Goal: Transaction & Acquisition: Purchase product/service

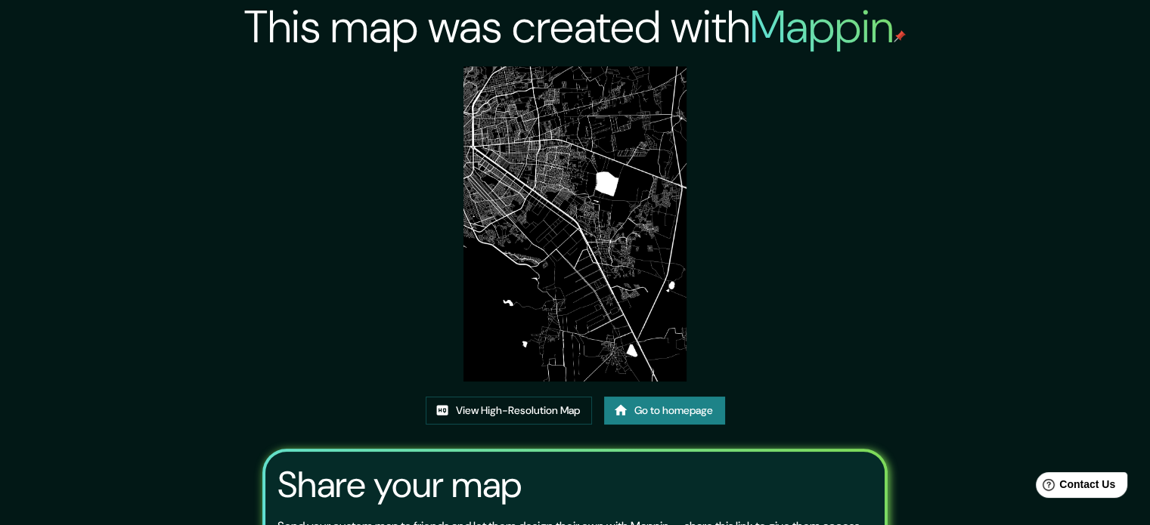
click at [671, 419] on link "Go to homepage" at bounding box center [664, 411] width 121 height 28
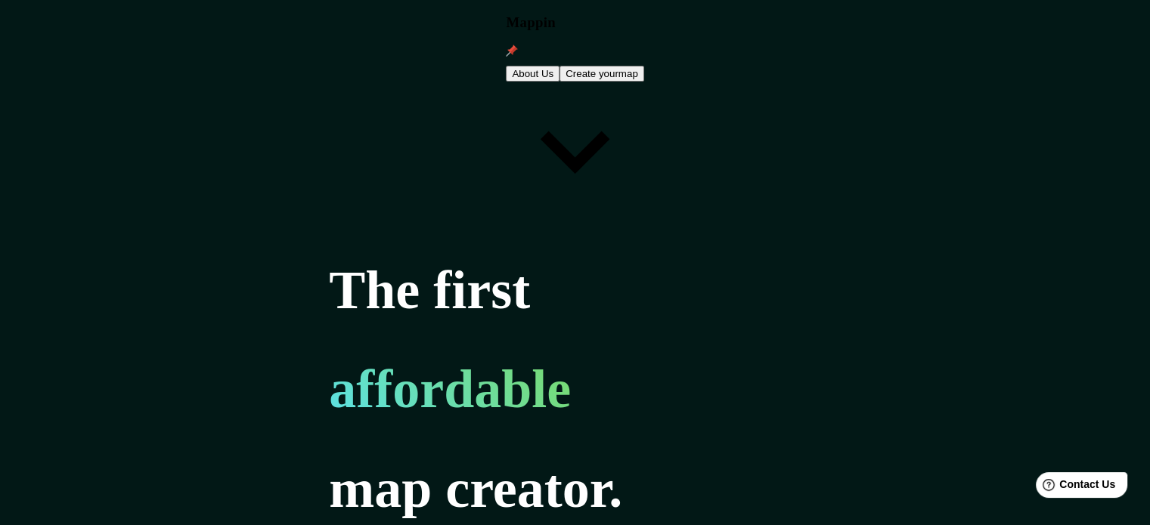
click at [644, 66] on button "Create your map" at bounding box center [601, 74] width 85 height 16
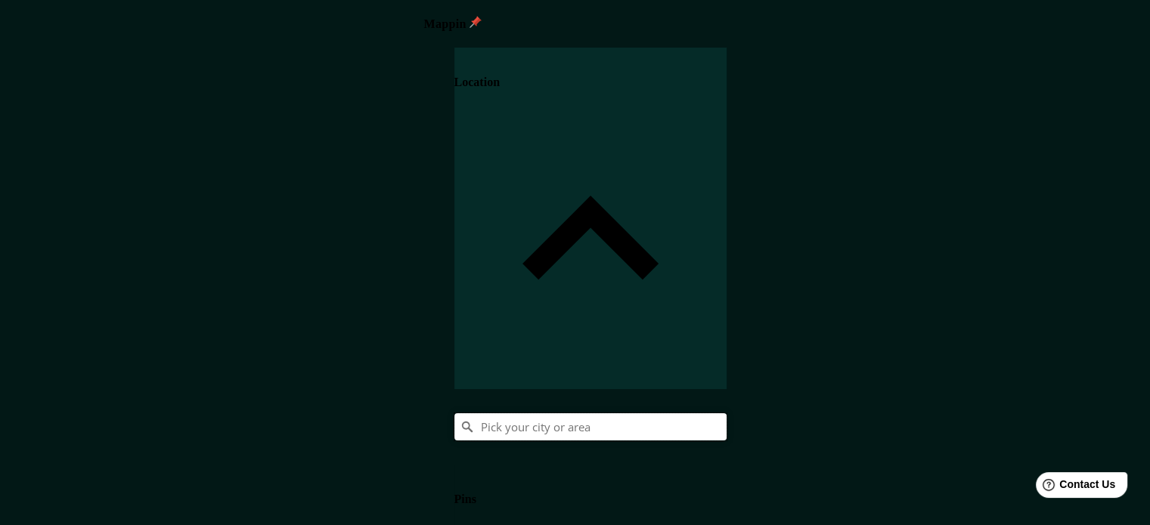
click at [727, 414] on input "Pick your city or area" at bounding box center [590, 427] width 272 height 27
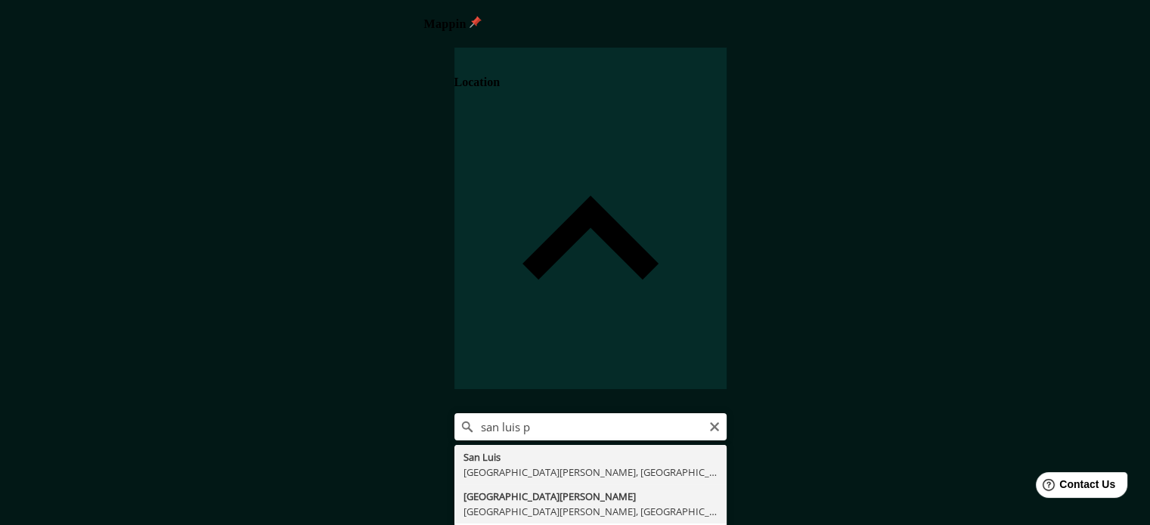
type input "San Luis Potosí, San Luis Potosí, México"
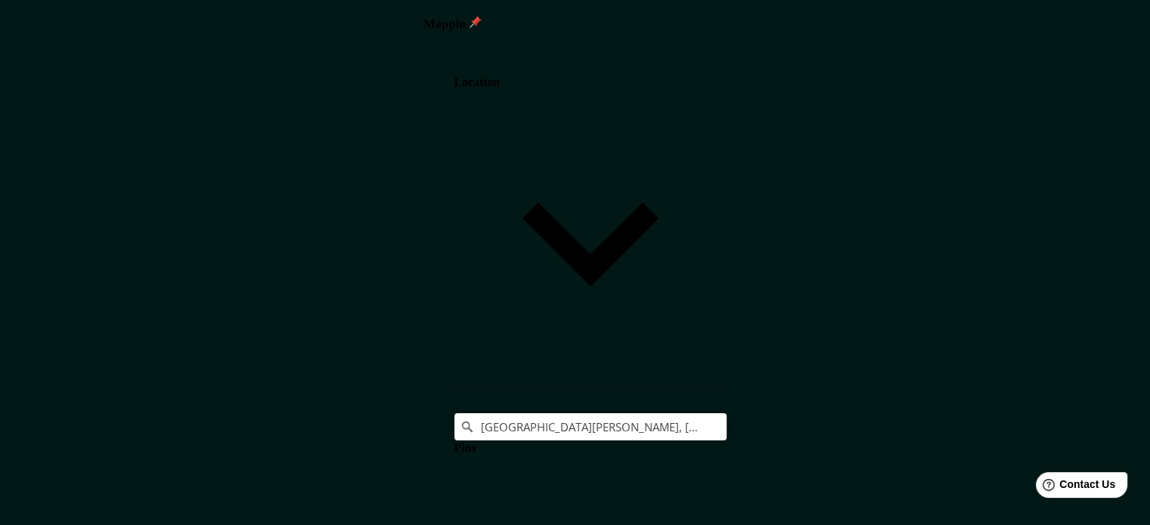
click at [885, 455] on body "Mappin Location San Luis Potosí, San Luis Potosí, México Pins Style Layout Land…" at bounding box center [575, 262] width 1150 height 525
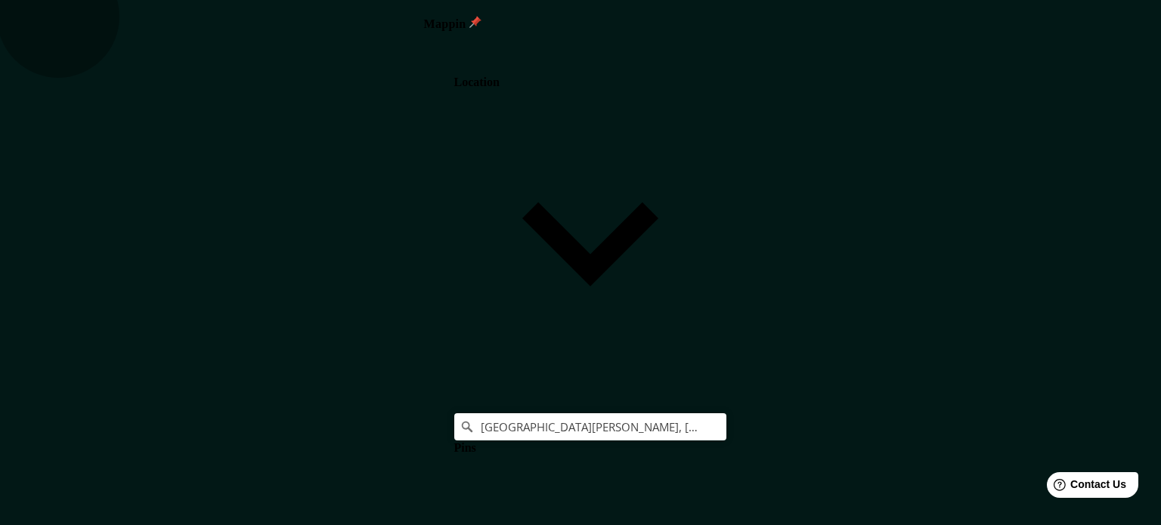
click at [897, 463] on body "Mappin Location San Luis Potosí, San Luis Potosí, México Pins Style Layout Land…" at bounding box center [580, 262] width 1161 height 525
type input "single"
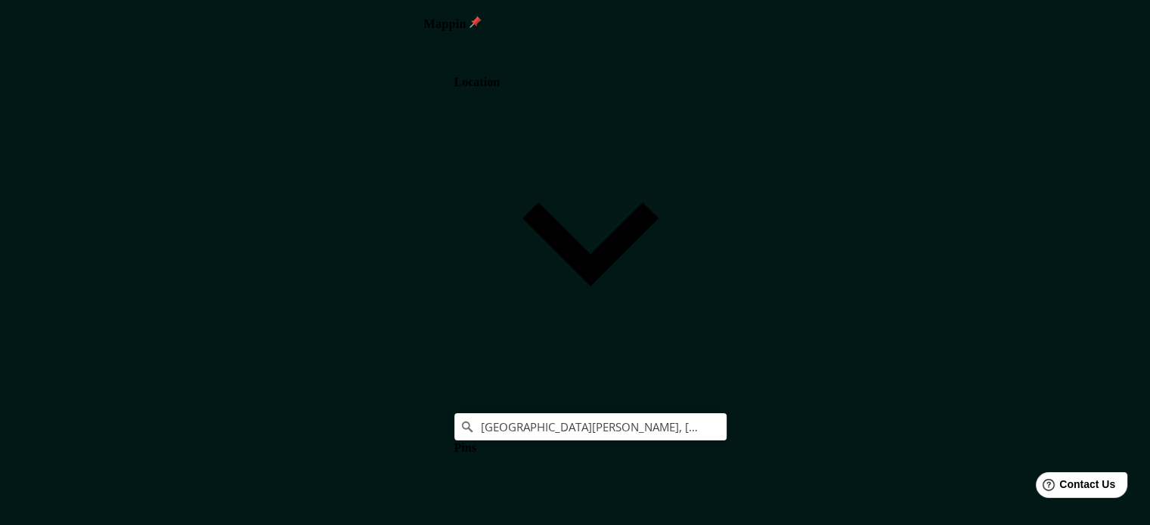
click at [476, 442] on h4 "Pins" at bounding box center [465, 449] width 22 height 14
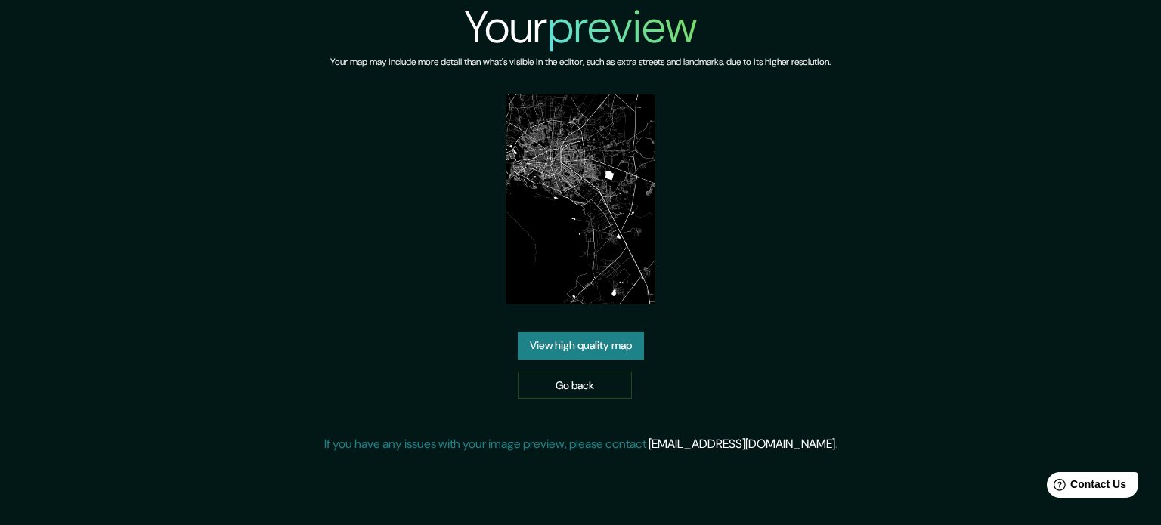
click at [596, 349] on link "View high quality map" at bounding box center [581, 346] width 126 height 28
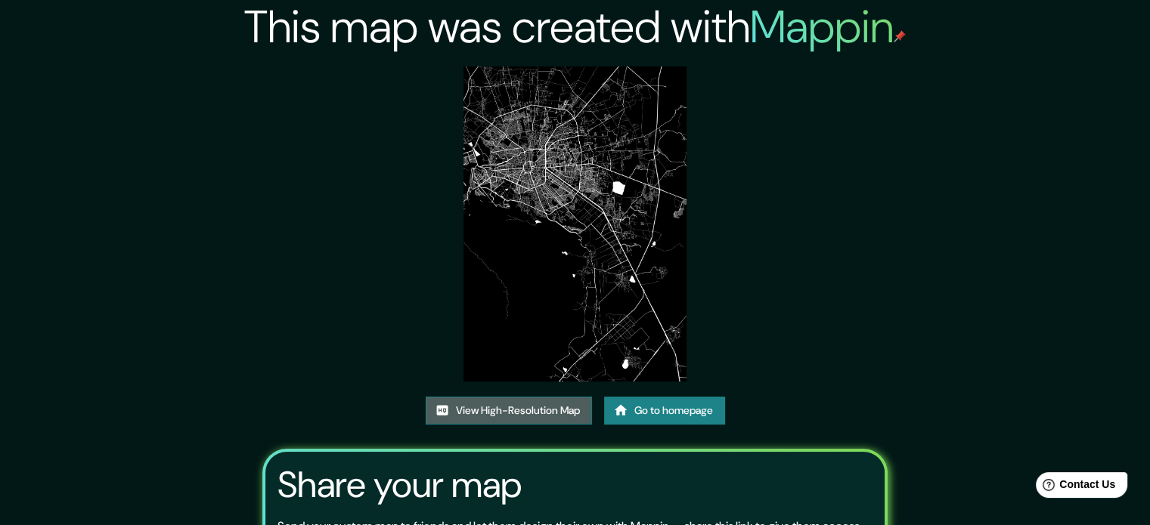
click at [507, 420] on link "View High-Resolution Map" at bounding box center [509, 411] width 166 height 28
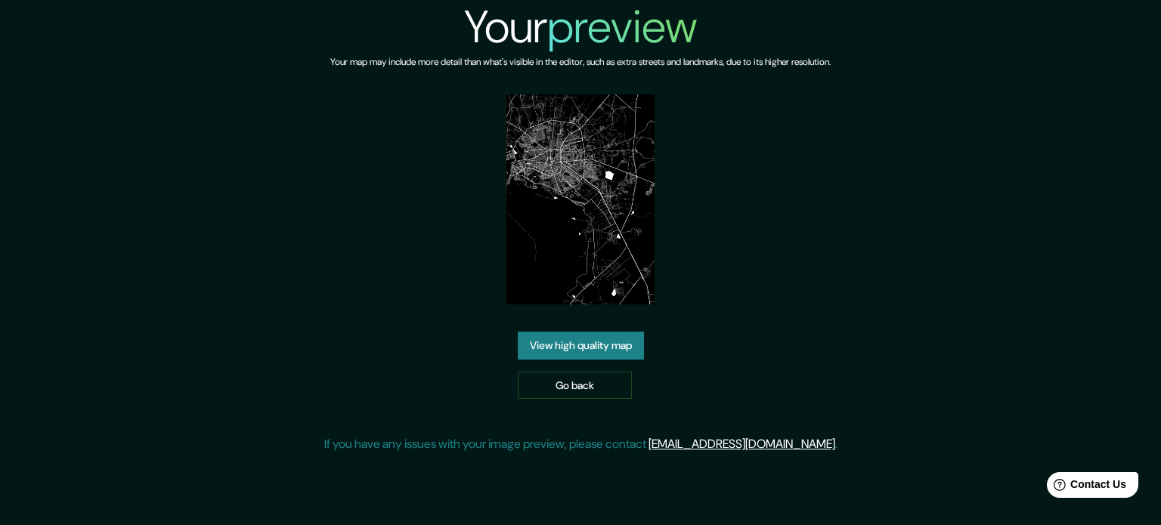
click at [591, 184] on img at bounding box center [581, 200] width 149 height 210
click at [570, 402] on div "Your preview Your map may include more detail than what's visible in the editor…" at bounding box center [580, 233] width 513 height 466
click at [581, 395] on link "Go back" at bounding box center [575, 386] width 114 height 28
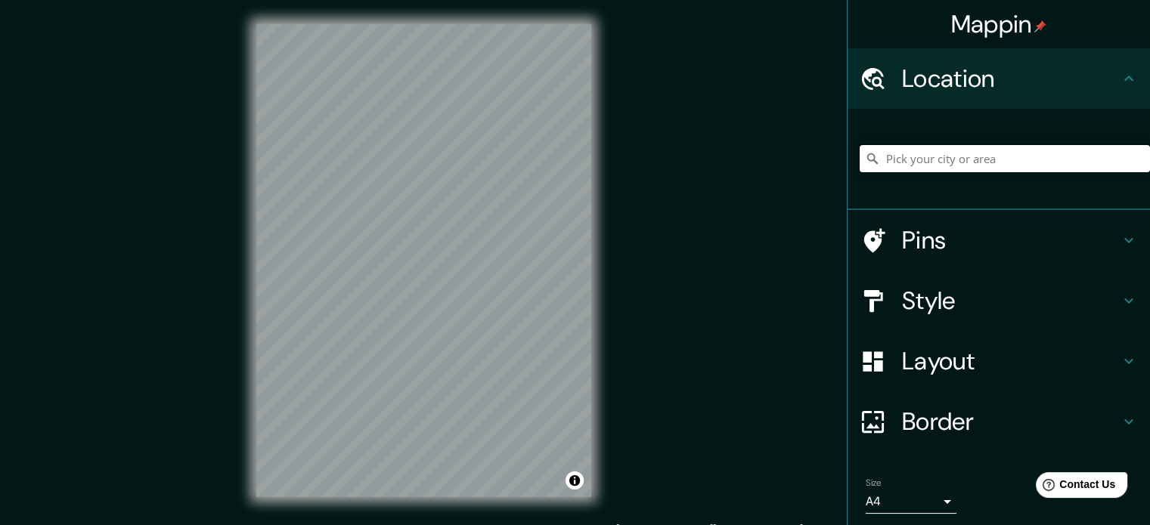
click at [907, 157] on input "Pick your city or area" at bounding box center [1005, 158] width 290 height 27
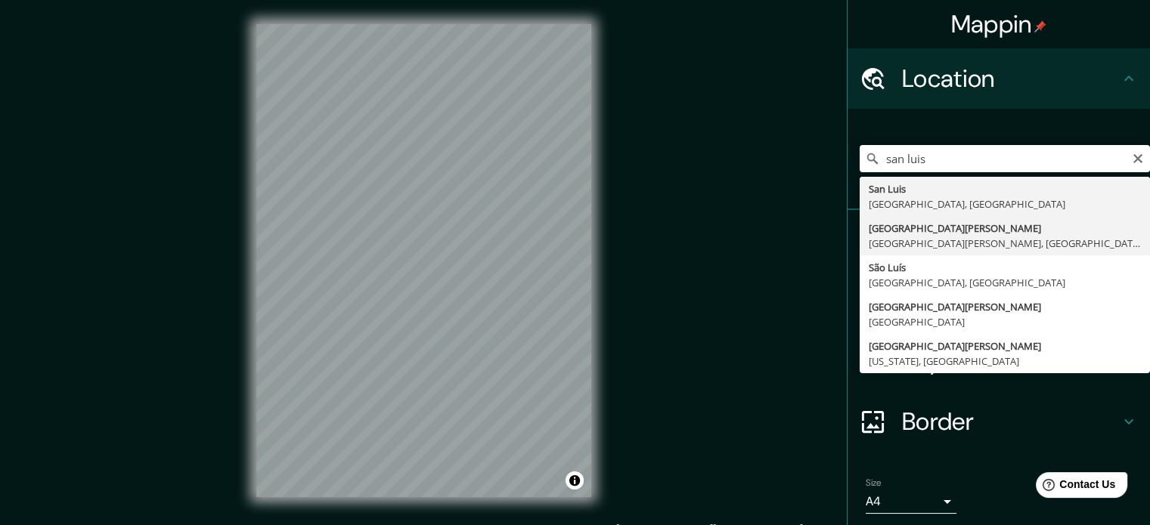
type input "San Luis Potosí, San Luis Potosí, México"
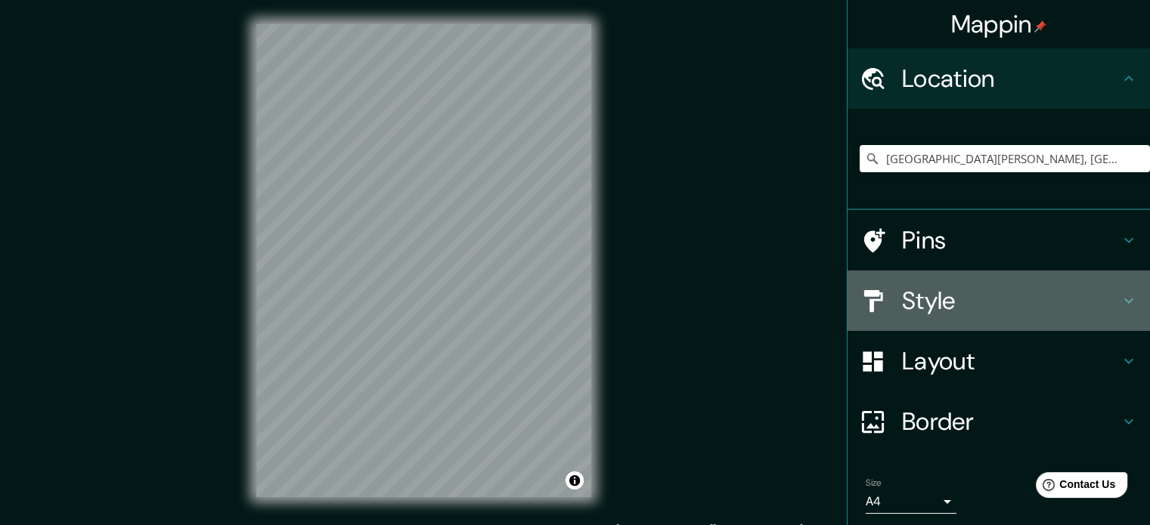
click at [946, 295] on h4 "Style" at bounding box center [1011, 301] width 218 height 30
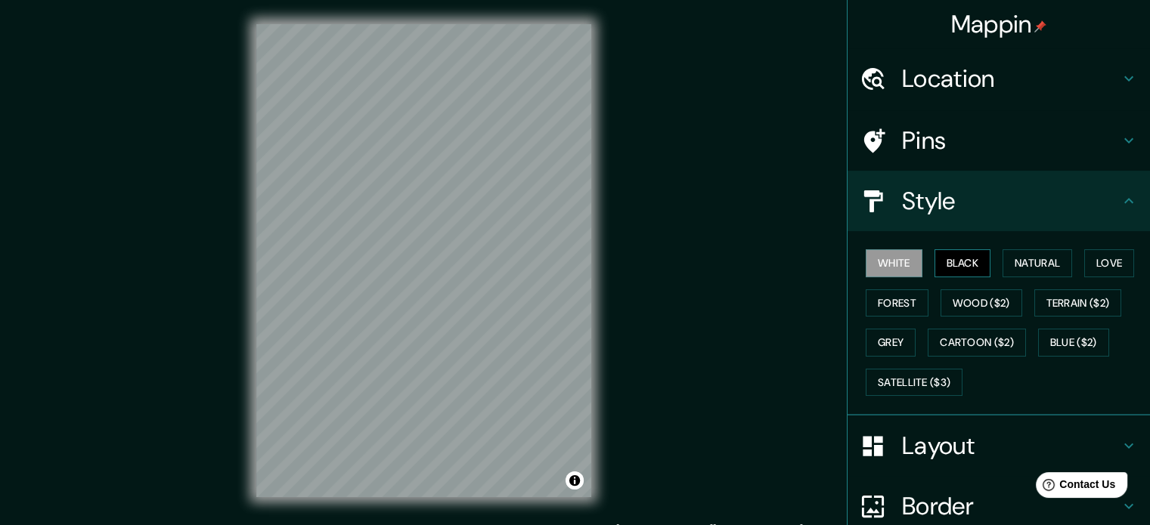
click at [965, 265] on button "Black" at bounding box center [962, 263] width 57 height 28
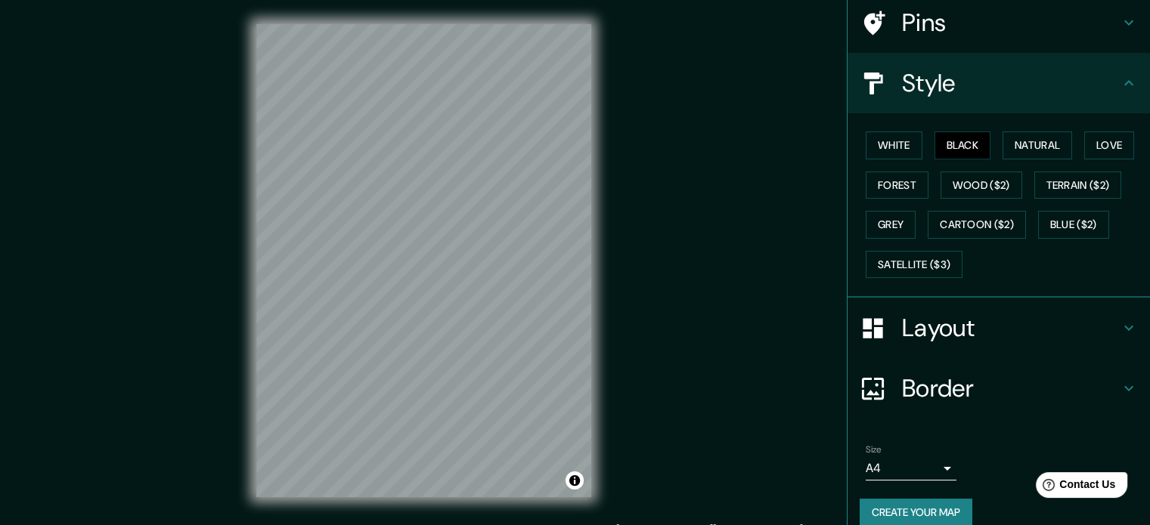
scroll to position [135, 0]
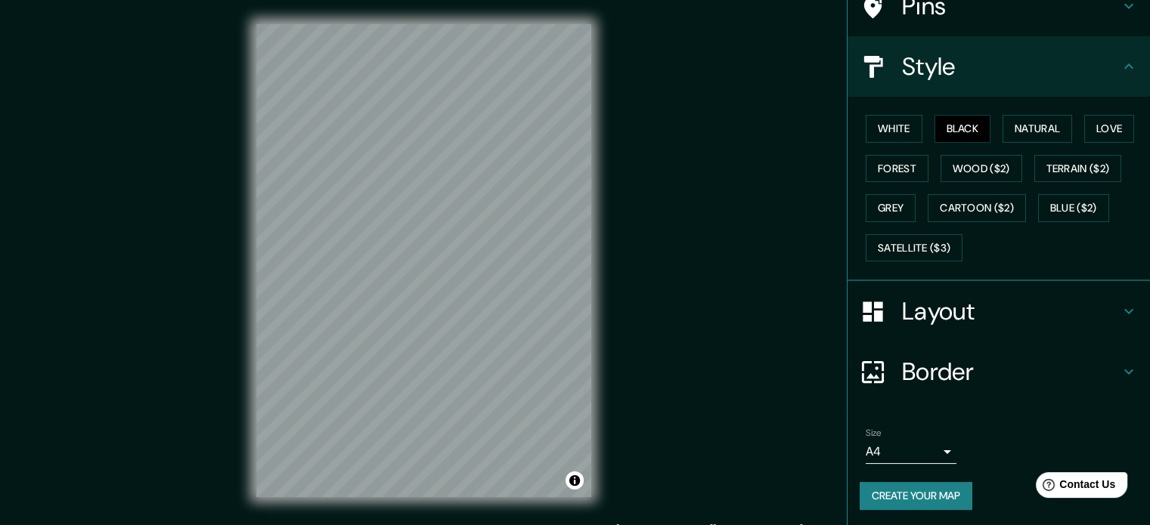
click at [931, 449] on body "Mappin Location San Luis Potosí, San Luis Potosí, México Pins Style White Black…" at bounding box center [575, 262] width 1150 height 525
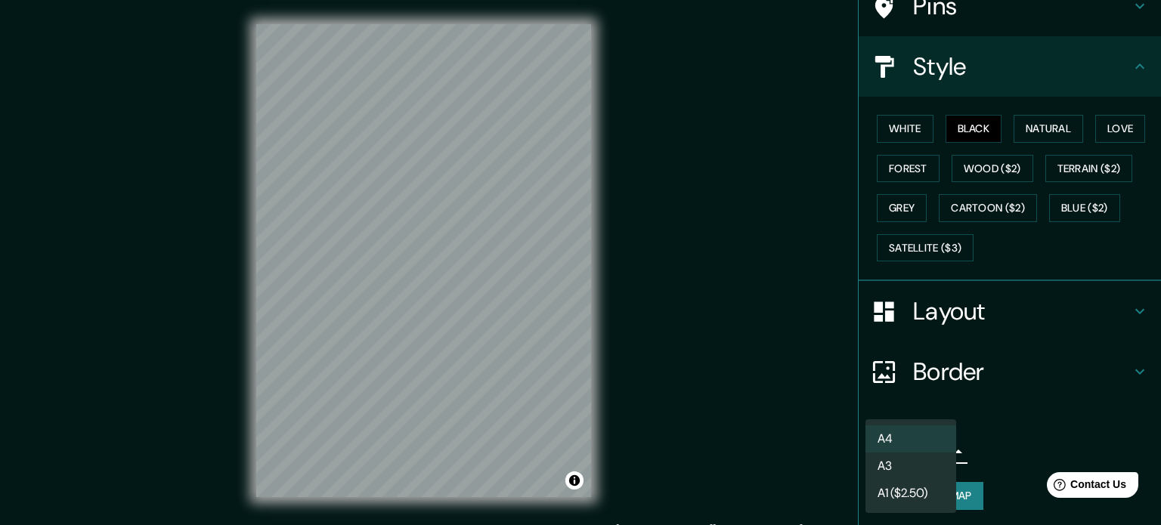
click at [994, 439] on div at bounding box center [580, 262] width 1161 height 525
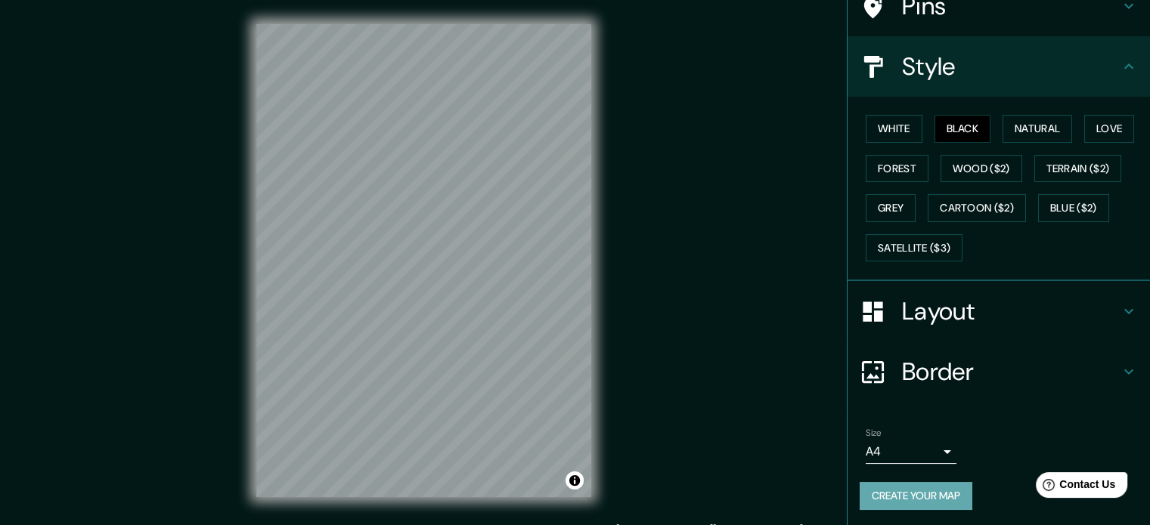
click at [941, 501] on button "Create your map" at bounding box center [916, 496] width 113 height 28
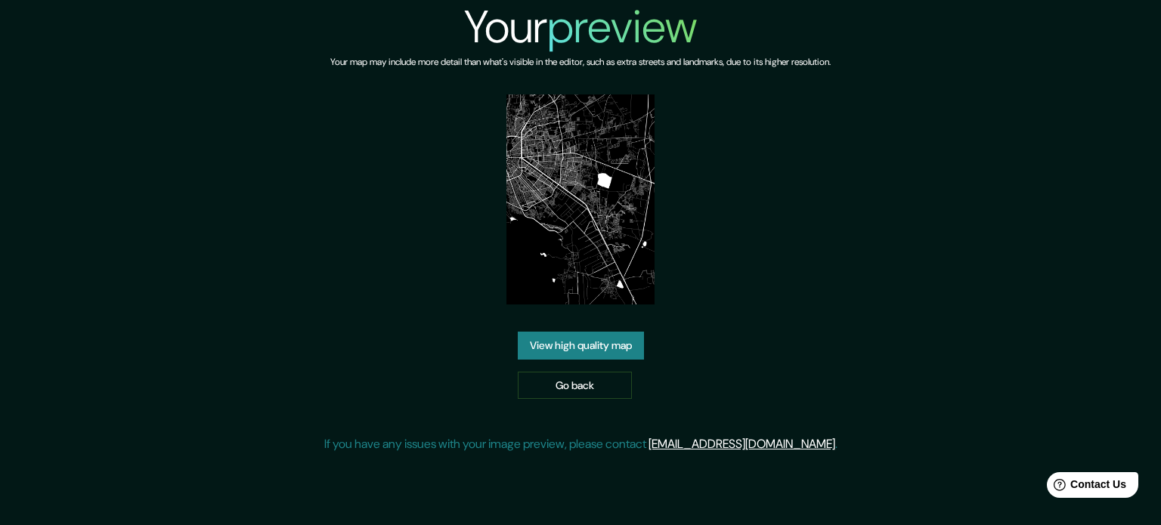
click at [567, 334] on link "View high quality map" at bounding box center [581, 346] width 126 height 28
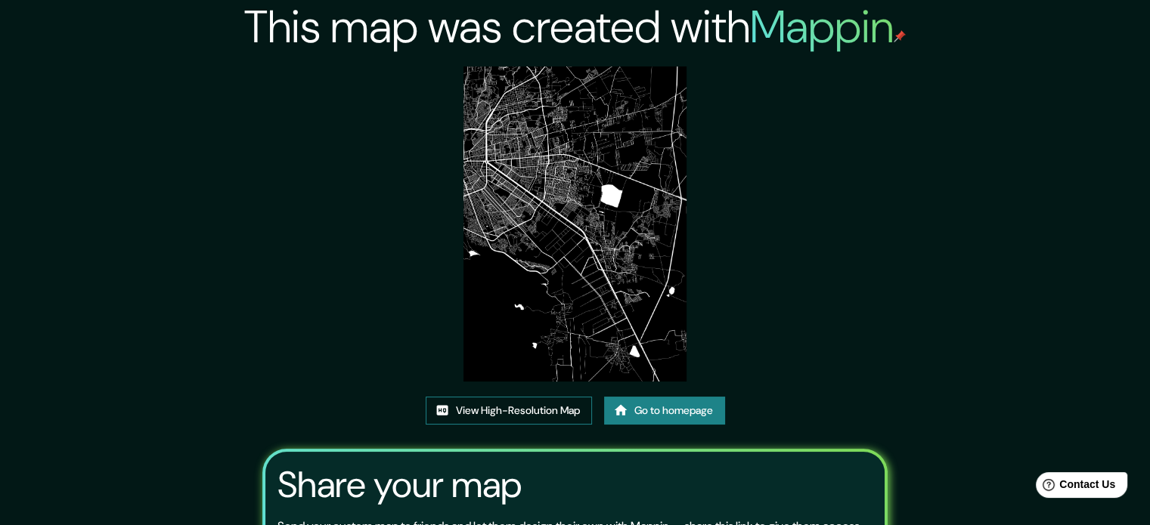
click at [535, 408] on link "View High-Resolution Map" at bounding box center [509, 411] width 166 height 28
